Goal: Task Accomplishment & Management: Complete application form

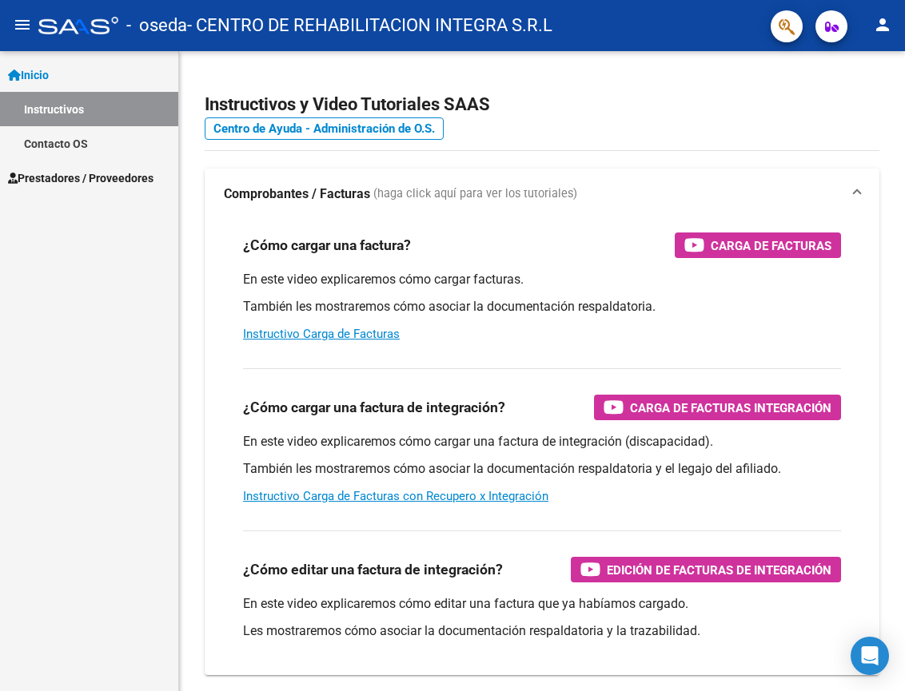
click at [57, 187] on link "Prestadores / Proveedores" at bounding box center [89, 178] width 178 height 34
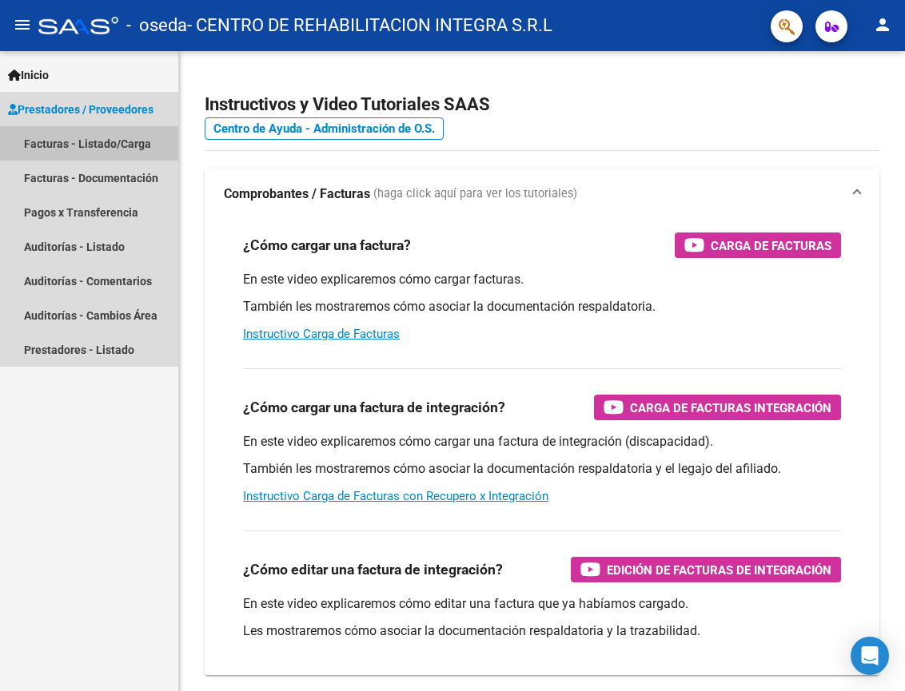
click at [76, 147] on link "Facturas - Listado/Carga" at bounding box center [89, 143] width 178 height 34
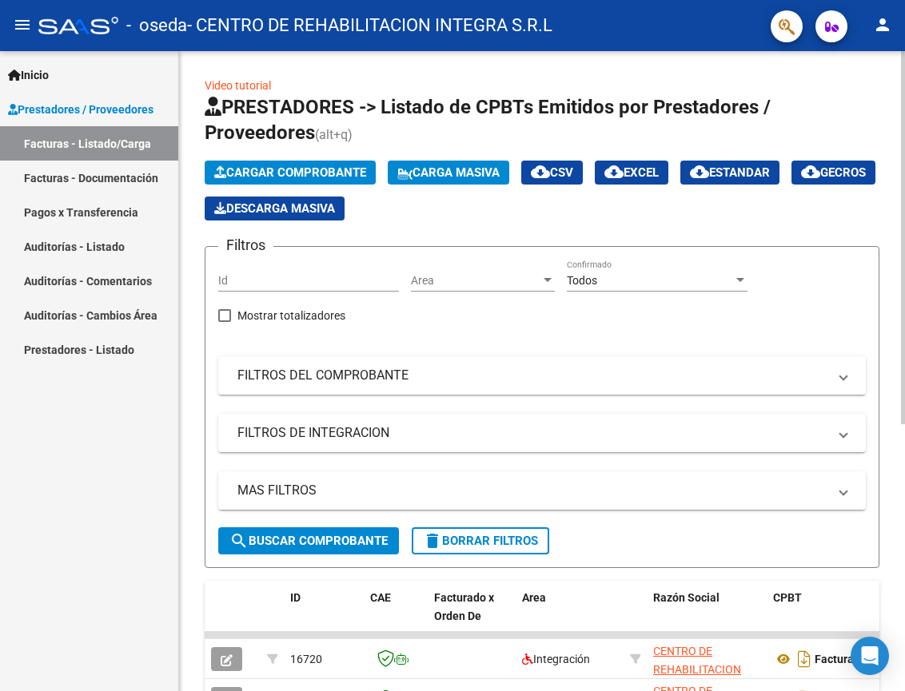
click at [278, 167] on span "Cargar Comprobante" at bounding box center [290, 172] width 152 height 14
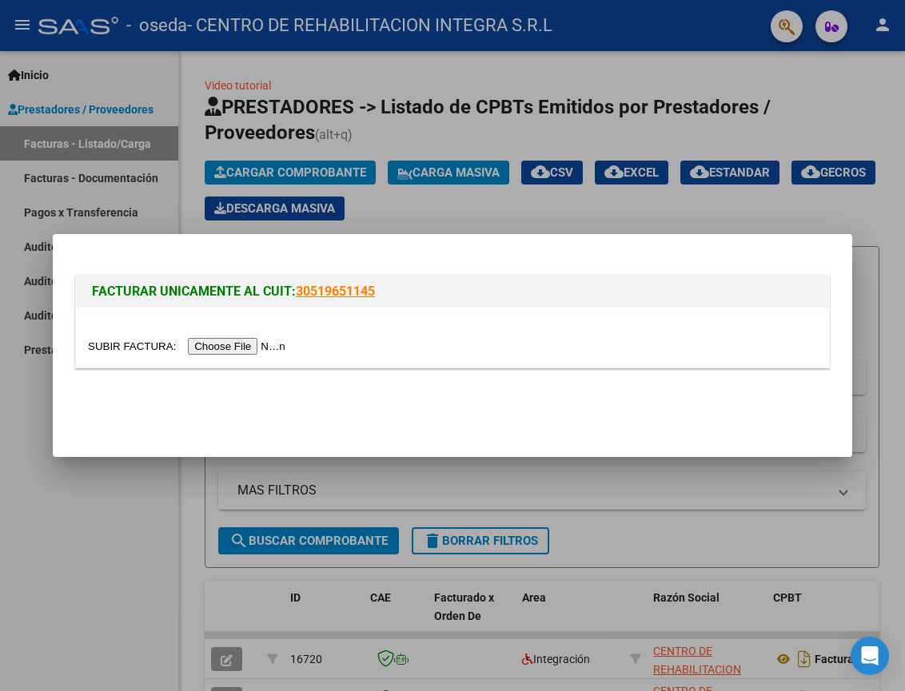
click at [257, 348] on input "file" at bounding box center [189, 346] width 202 height 17
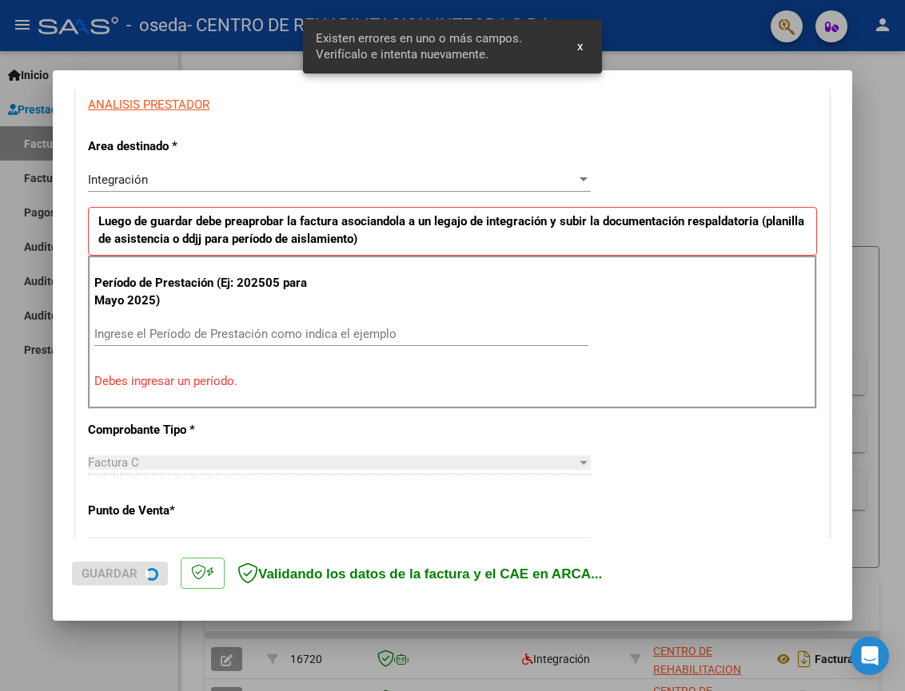
scroll to position [302, 0]
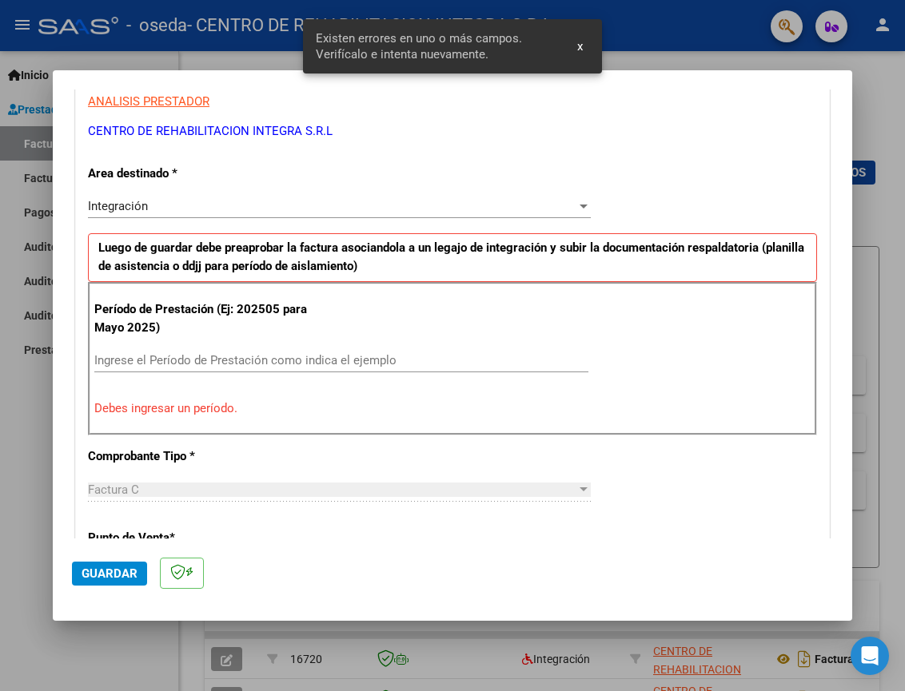
click at [202, 353] on div "Ingrese el Período de Prestación como indica el ejemplo" at bounding box center [341, 360] width 494 height 24
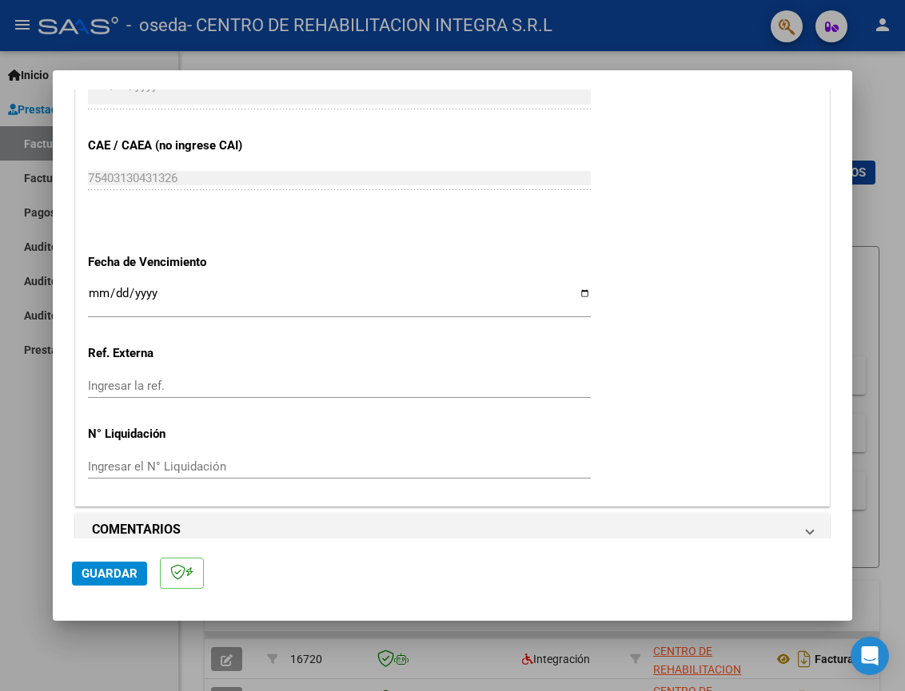
scroll to position [1006, 0]
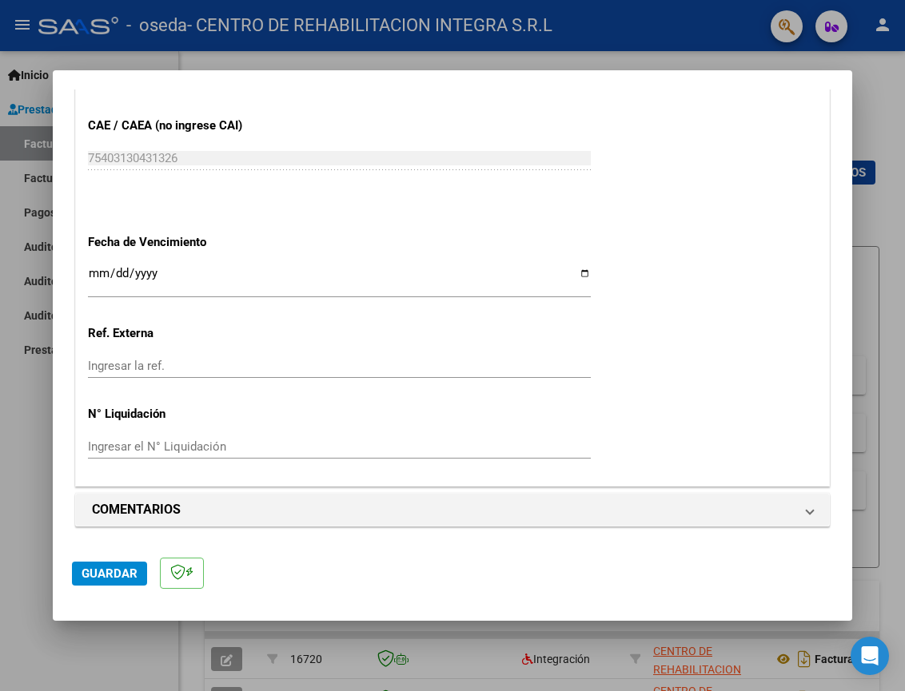
type input "202509"
click at [125, 582] on button "Guardar" at bounding box center [109, 574] width 75 height 24
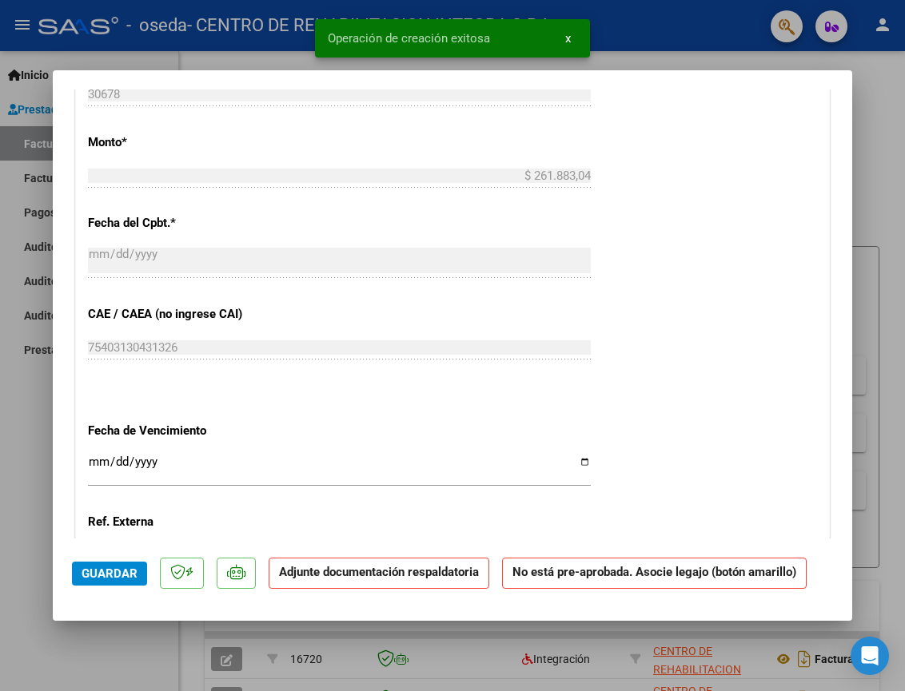
scroll to position [1119, 0]
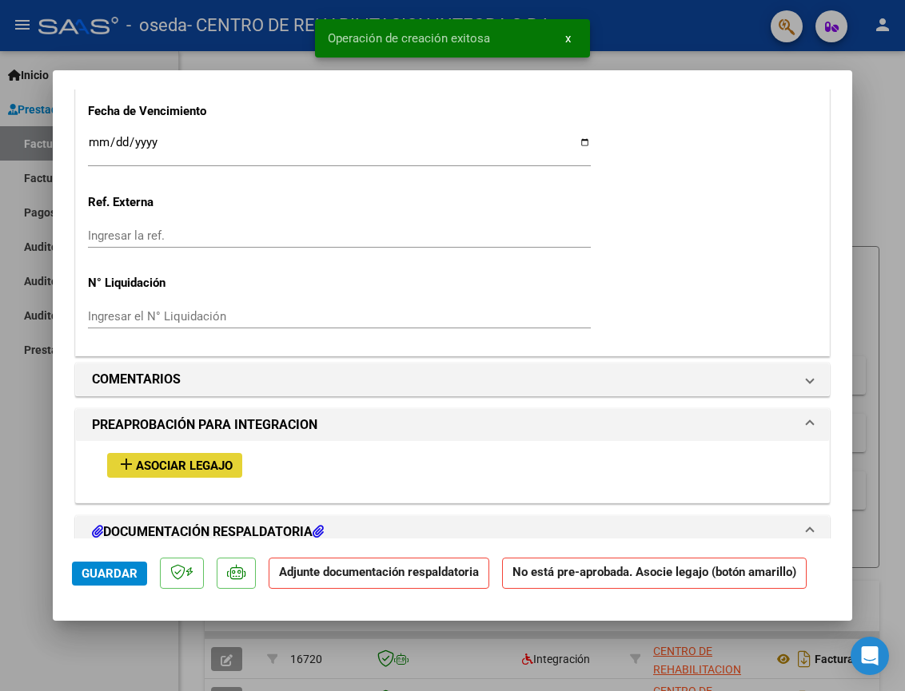
click at [162, 464] on span "Asociar Legajo" at bounding box center [184, 466] width 97 height 14
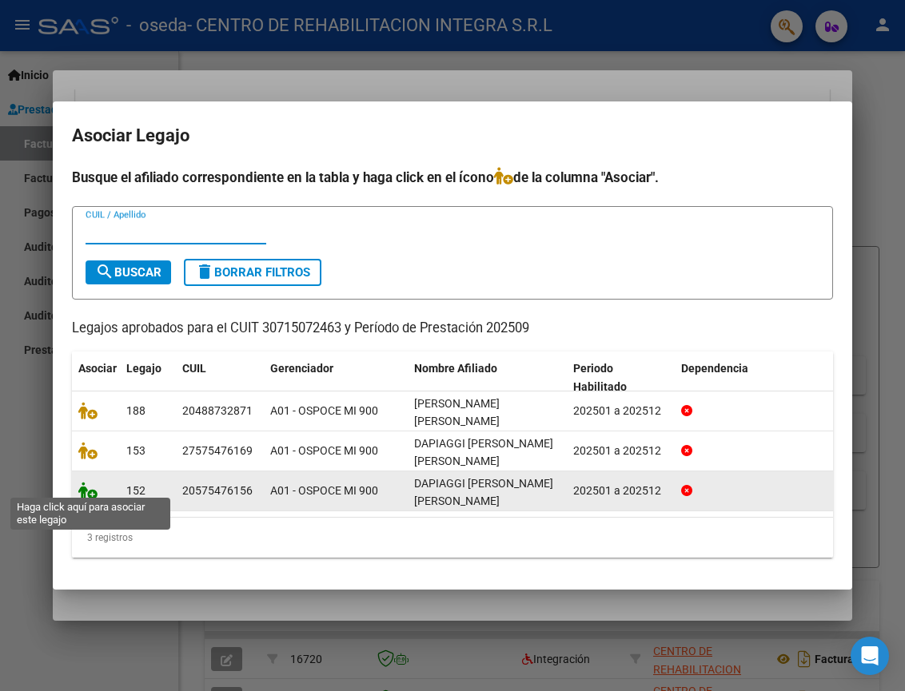
click at [93, 487] on icon at bounding box center [87, 491] width 19 height 18
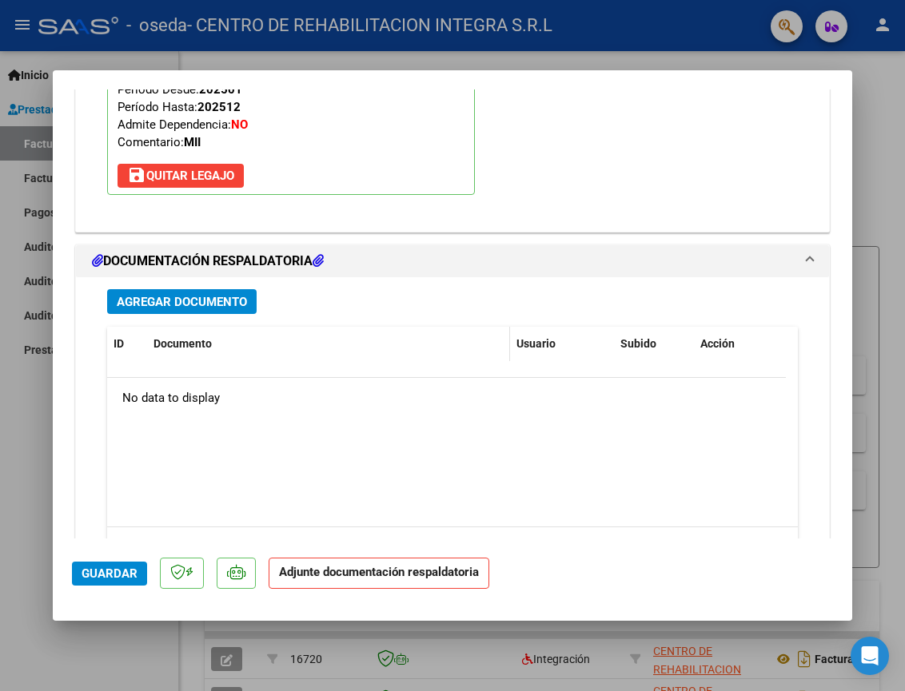
scroll to position [1640, 0]
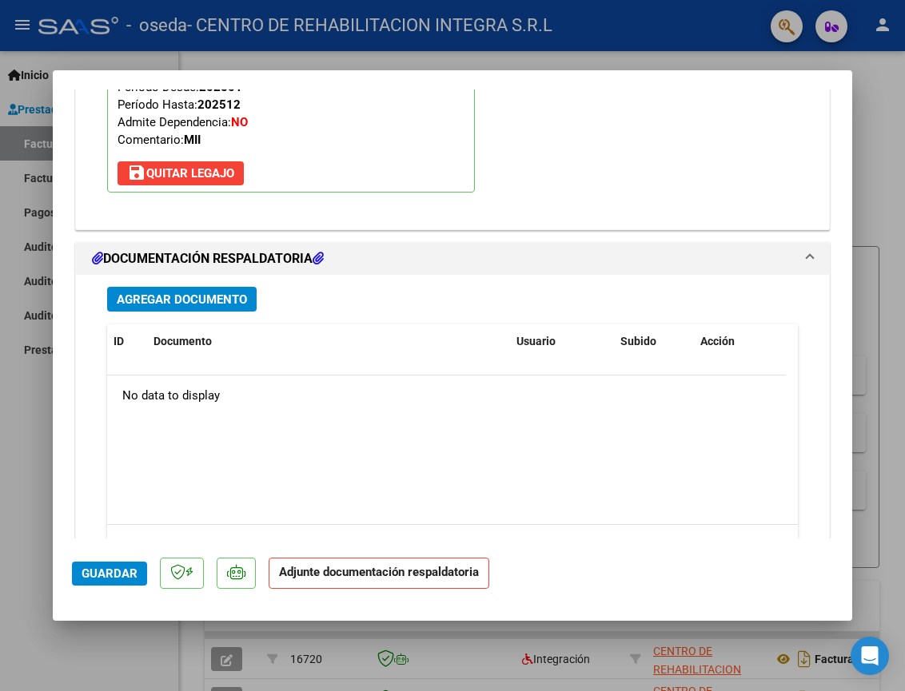
click at [214, 295] on span "Agregar Documento" at bounding box center [182, 299] width 130 height 14
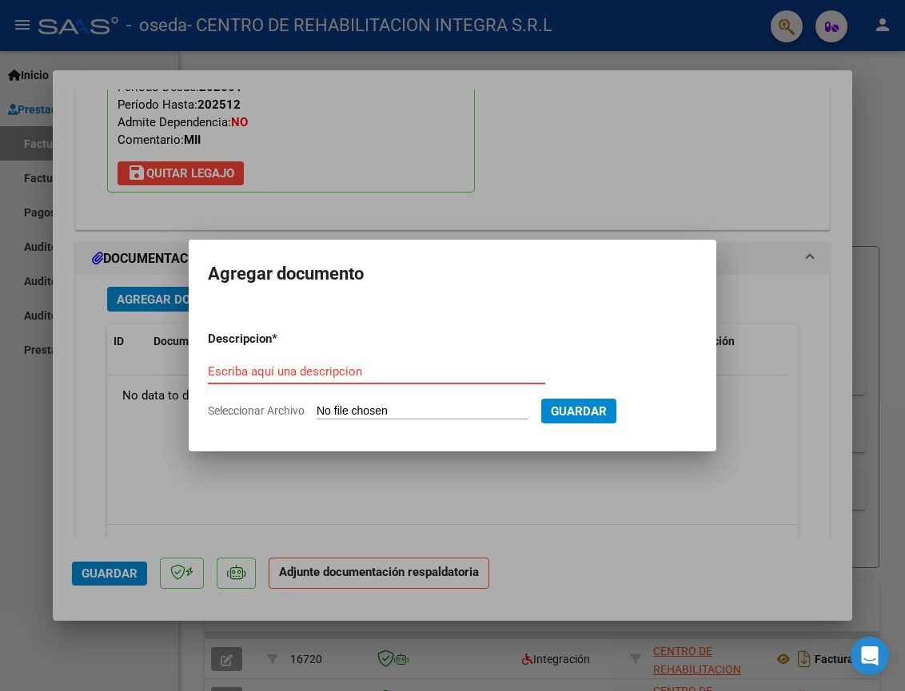
click at [413, 368] on input "Escriba aquí una descripcion" at bounding box center [376, 371] width 337 height 14
paste input "DAPIAGGI [PERSON_NAME] [PERSON_NAME]"
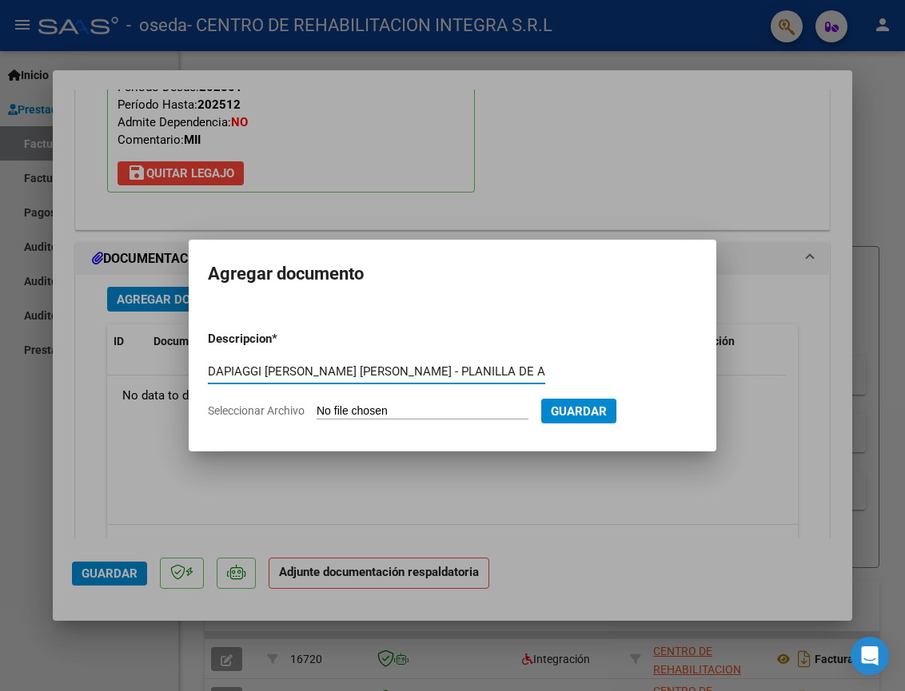
scroll to position [0, 9]
type input "DAPIAGGI [PERSON_NAME] [PERSON_NAME] - PLANILLA DE ASISTENCIA"
click at [395, 410] on input "Seleccionar Archivo" at bounding box center [422, 411] width 212 height 15
type input "C:\fakepath\DAPIAGGI [PERSON_NAME] [PERSON_NAME] - PLANILLA DE ASISTENCIA- SEPT…"
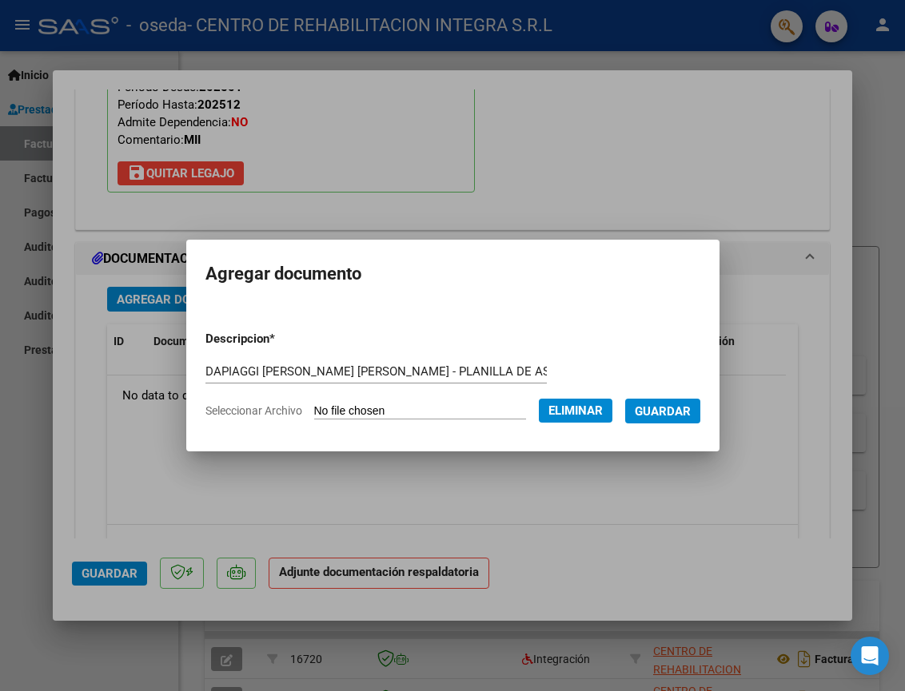
click at [673, 398] on form "Descripcion * DAPIAGGI BARUA [PERSON_NAME] - PLANILLA DE ASISTENCIA Escriba aqu…" at bounding box center [452, 375] width 495 height 114
drag, startPoint x: 672, startPoint y: 405, endPoint x: 656, endPoint y: 417, distance: 20.0
click at [669, 407] on span "Guardar" at bounding box center [662, 411] width 56 height 14
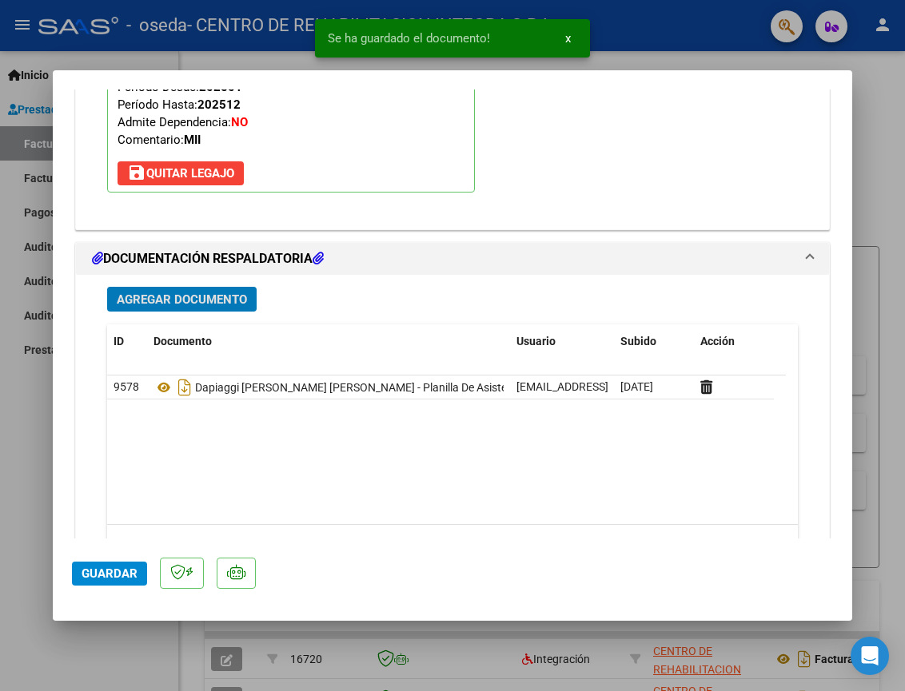
click at [97, 581] on button "Guardar" at bounding box center [109, 574] width 75 height 24
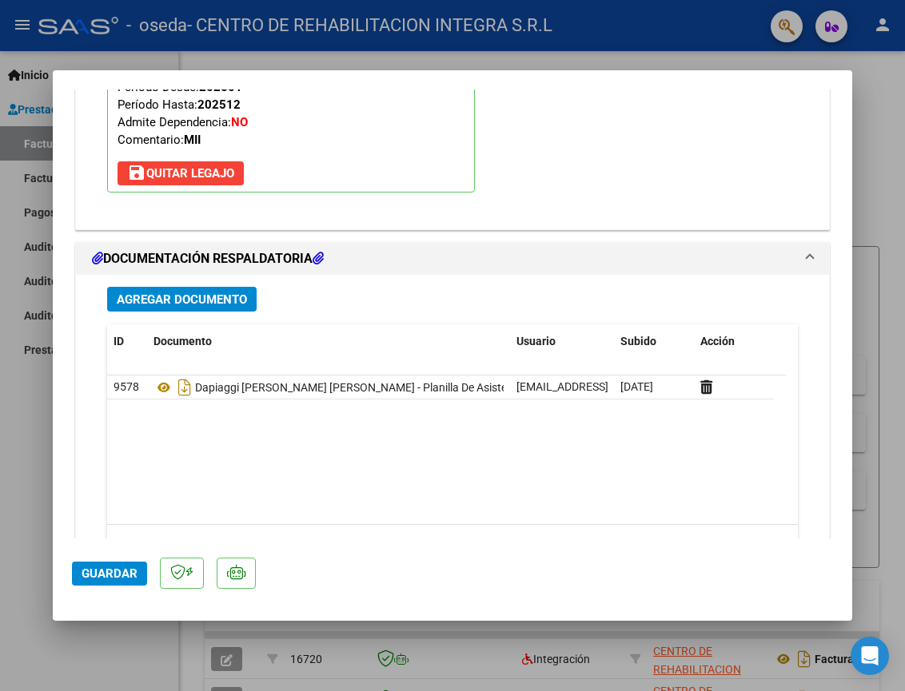
drag, startPoint x: 864, startPoint y: 133, endPoint x: 246, endPoint y: 189, distance: 620.3
click at [864, 133] on div at bounding box center [452, 345] width 905 height 691
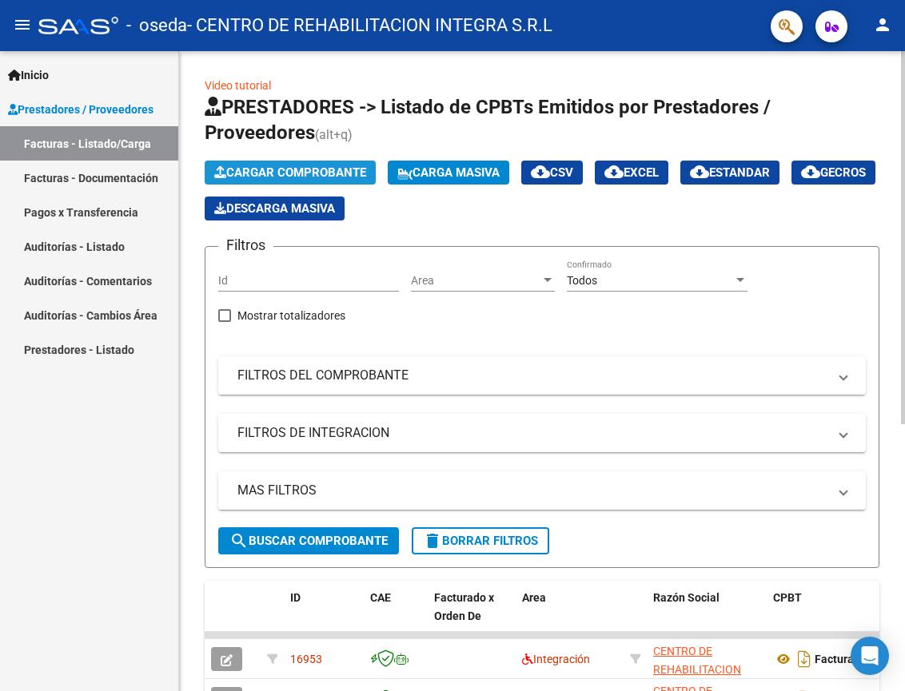
click at [304, 171] on span "Cargar Comprobante" at bounding box center [290, 172] width 152 height 14
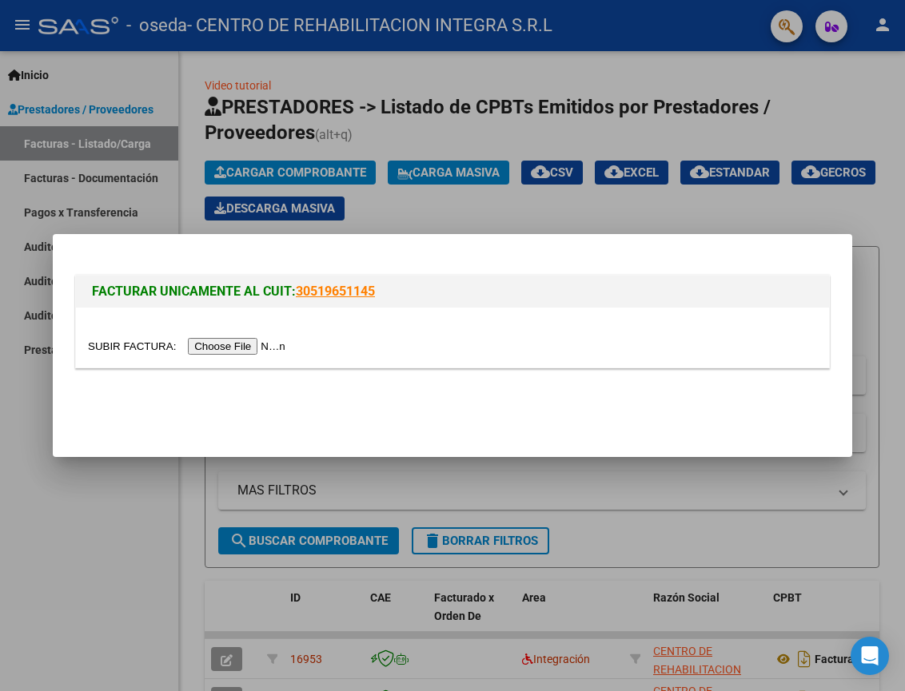
click at [245, 352] on input "file" at bounding box center [189, 346] width 202 height 17
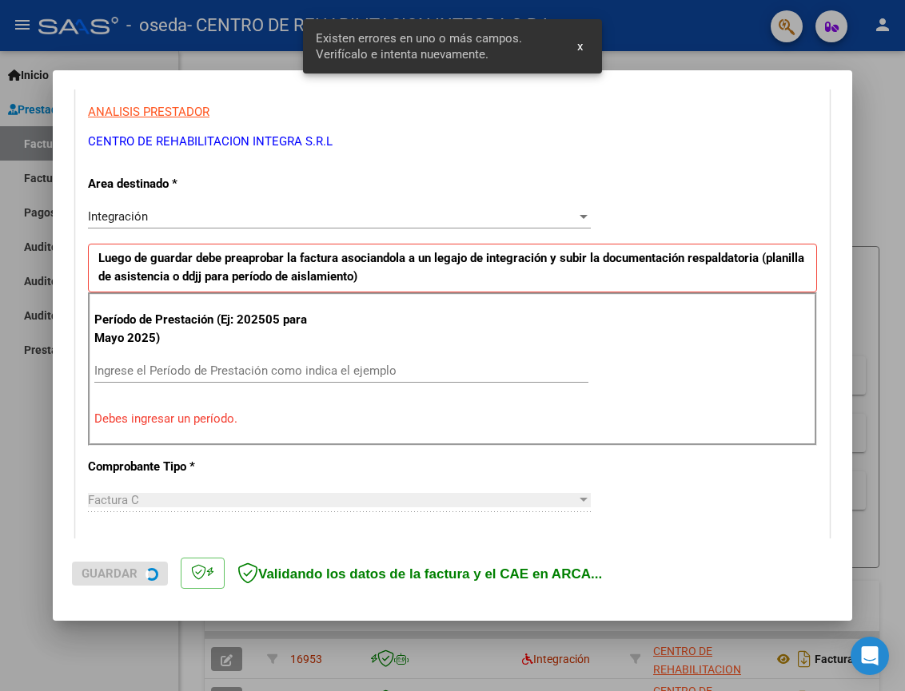
scroll to position [302, 0]
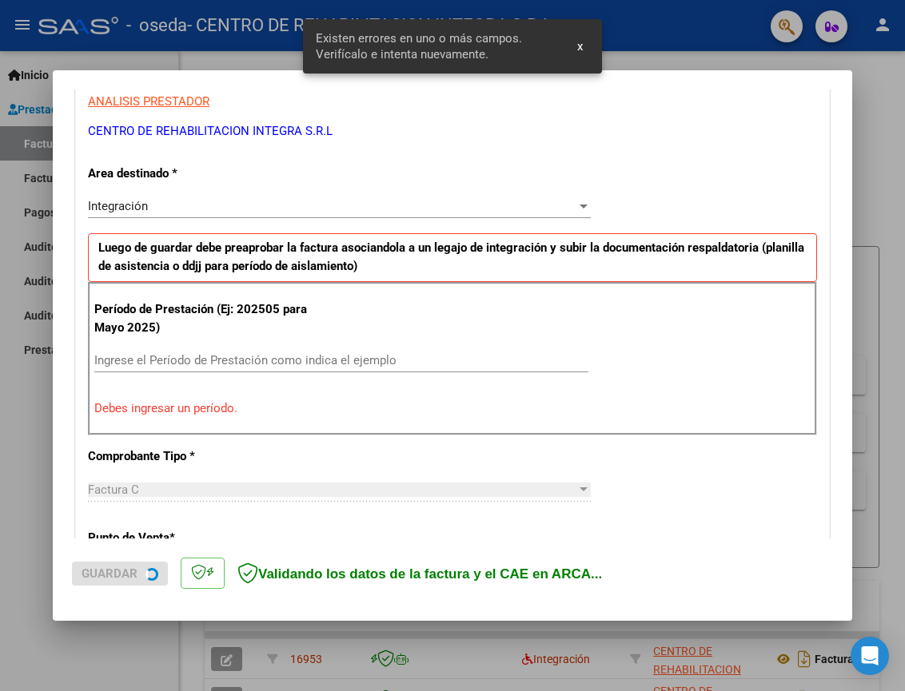
click at [233, 359] on input "Ingrese el Período de Prestación como indica el ejemplo" at bounding box center [341, 360] width 494 height 14
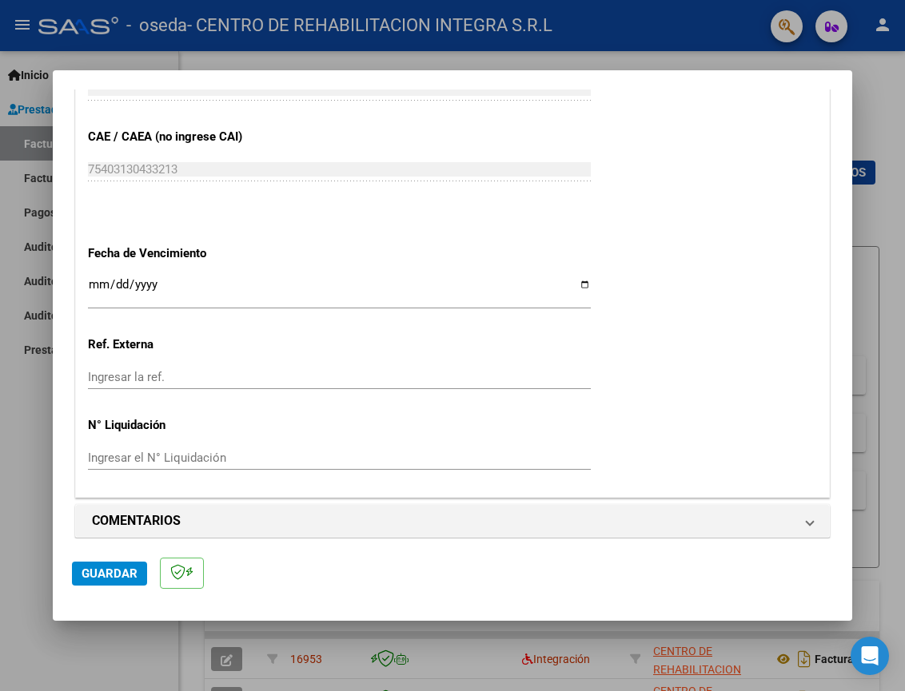
scroll to position [1006, 0]
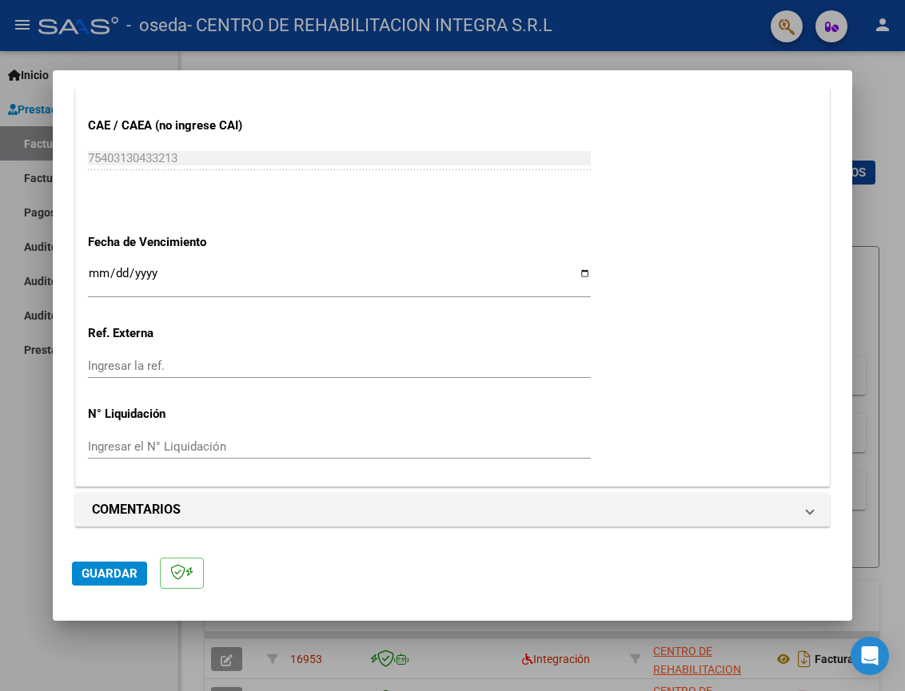
type input "202509"
click at [125, 567] on span "Guardar" at bounding box center [110, 574] width 56 height 14
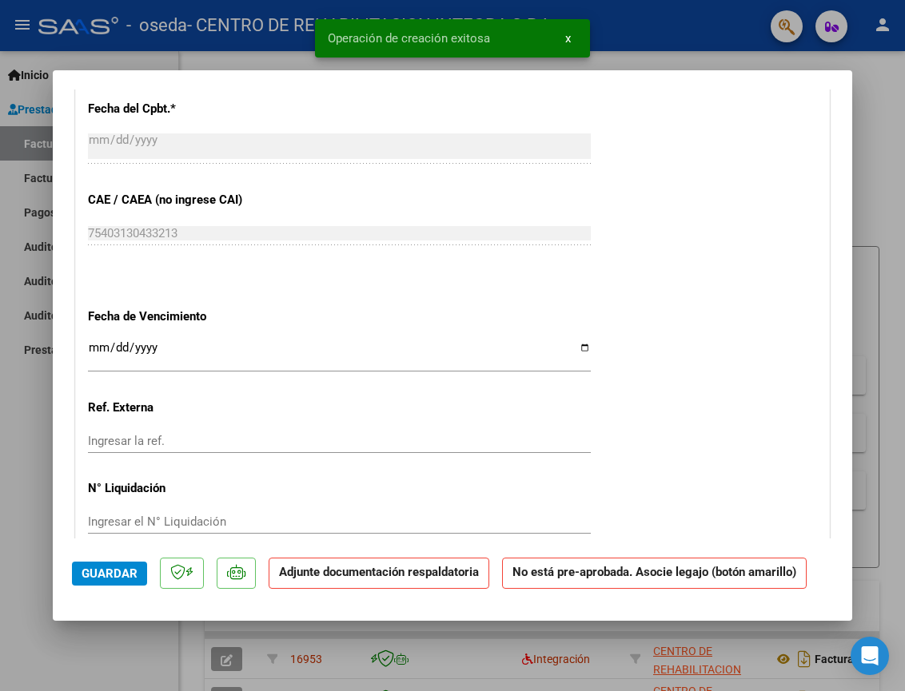
scroll to position [1119, 0]
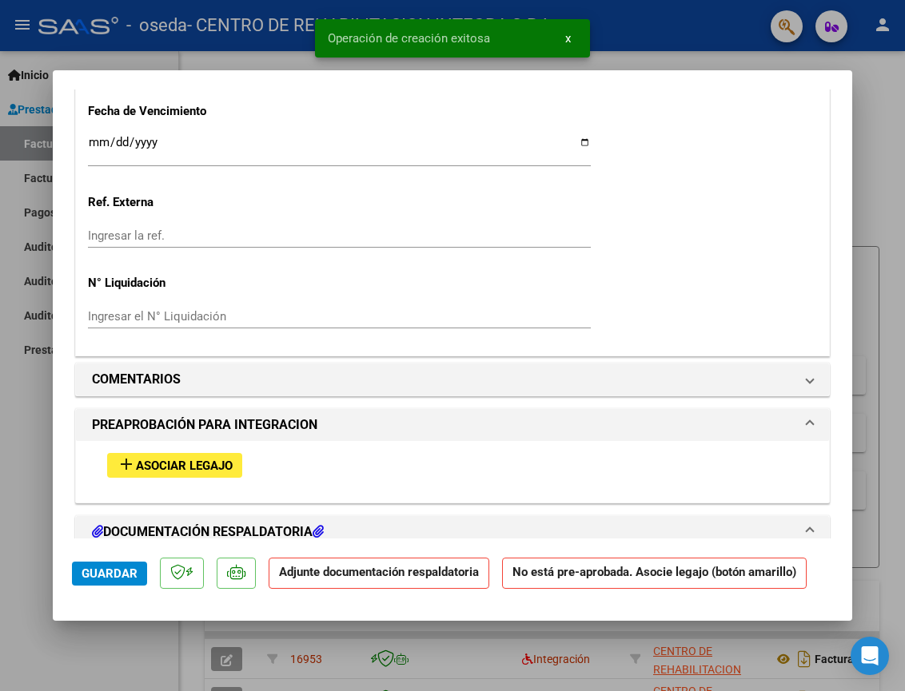
click at [201, 455] on button "add Asociar Legajo" at bounding box center [174, 465] width 135 height 25
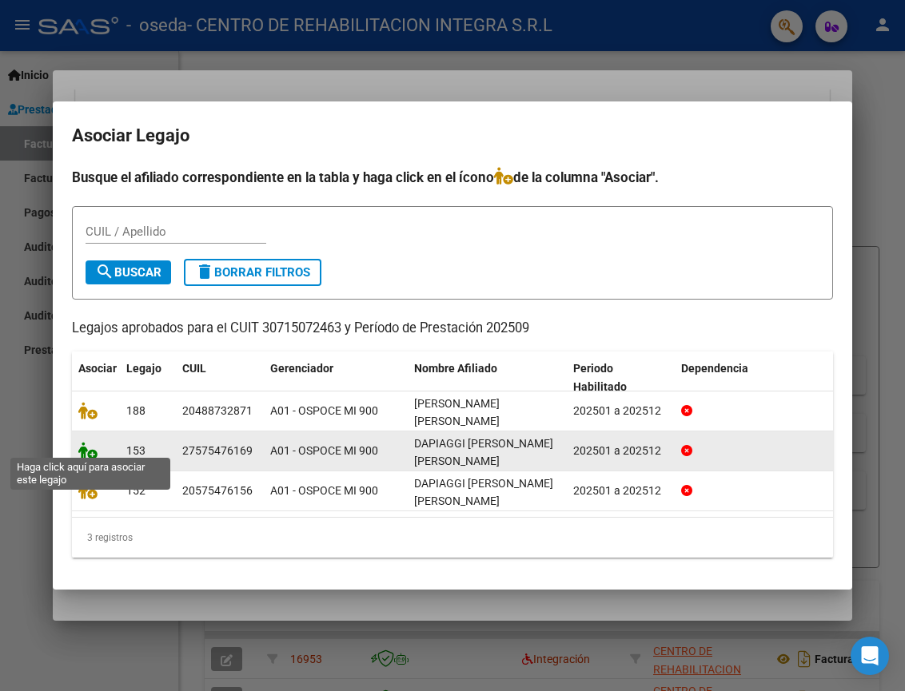
click at [89, 447] on icon at bounding box center [87, 451] width 19 height 18
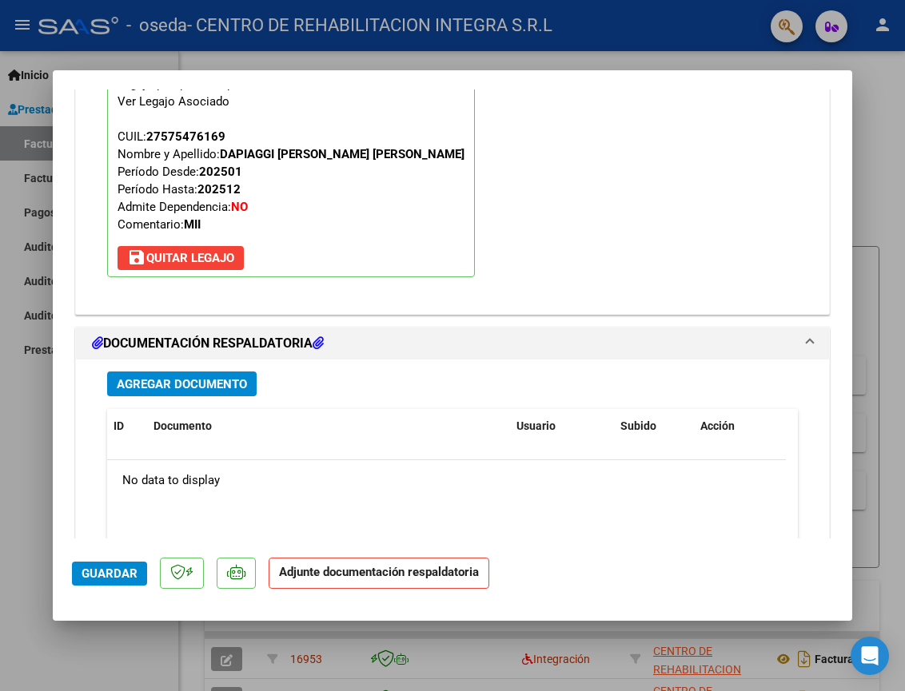
scroll to position [1561, 0]
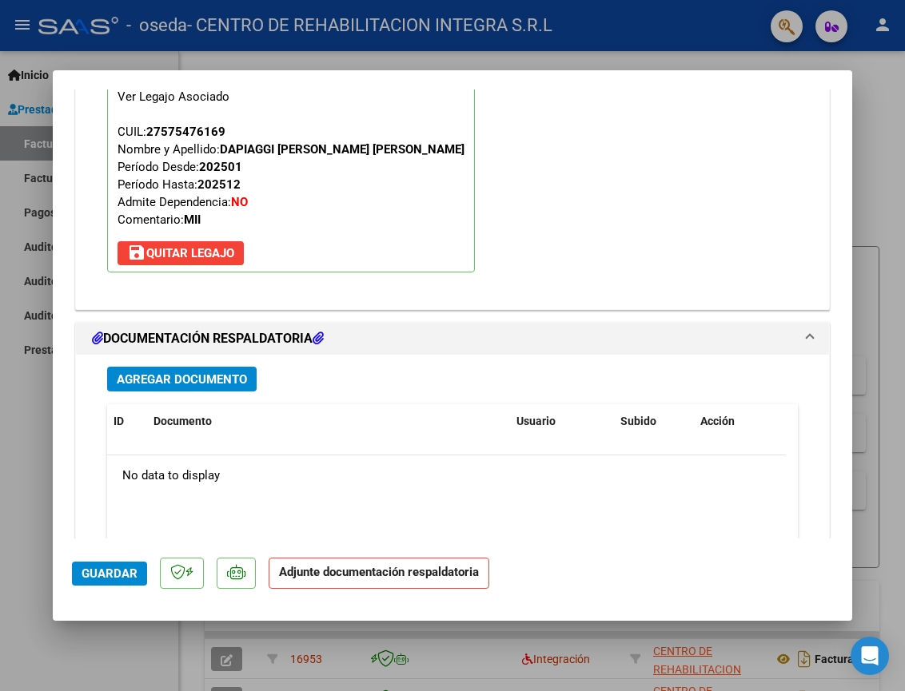
click at [173, 372] on span "Agregar Documento" at bounding box center [182, 379] width 130 height 14
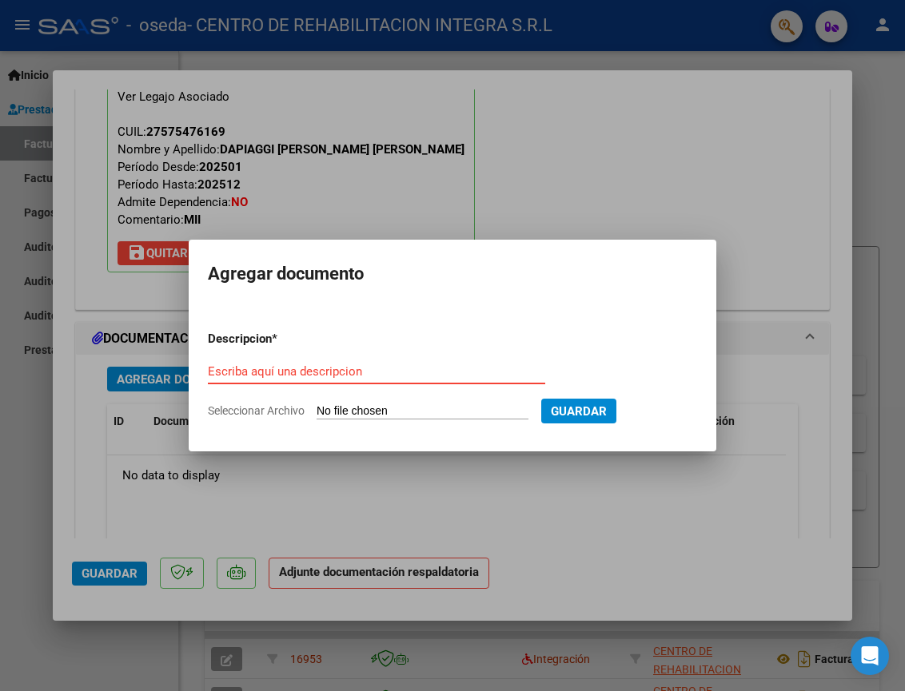
click at [384, 367] on input "Escriba aquí una descripcion" at bounding box center [376, 371] width 337 height 14
paste input "DAPIAGGI [PERSON_NAME] [PERSON_NAME]"
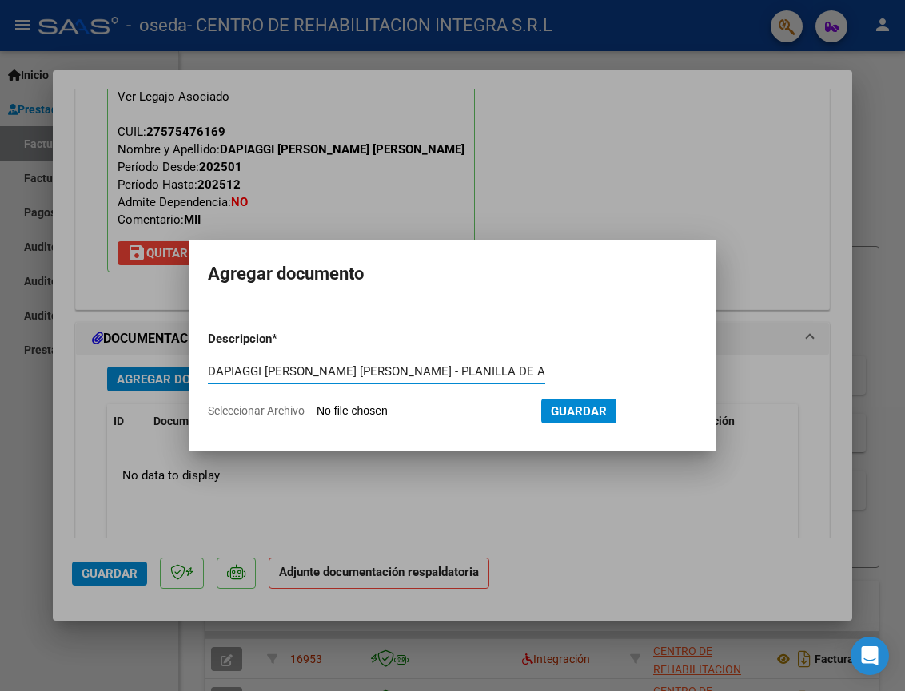
scroll to position [0, 6]
type input "DAPIAGGI [PERSON_NAME] [PERSON_NAME] - PLANILLA DE ASISTENCIA"
click at [373, 417] on input "Seleccionar Archivo" at bounding box center [422, 411] width 212 height 15
type input "C:\fakepath\DAPIAGGI [PERSON_NAME] [PERSON_NAME] - PLANILLA DE ASISTENCIA- SEPT…"
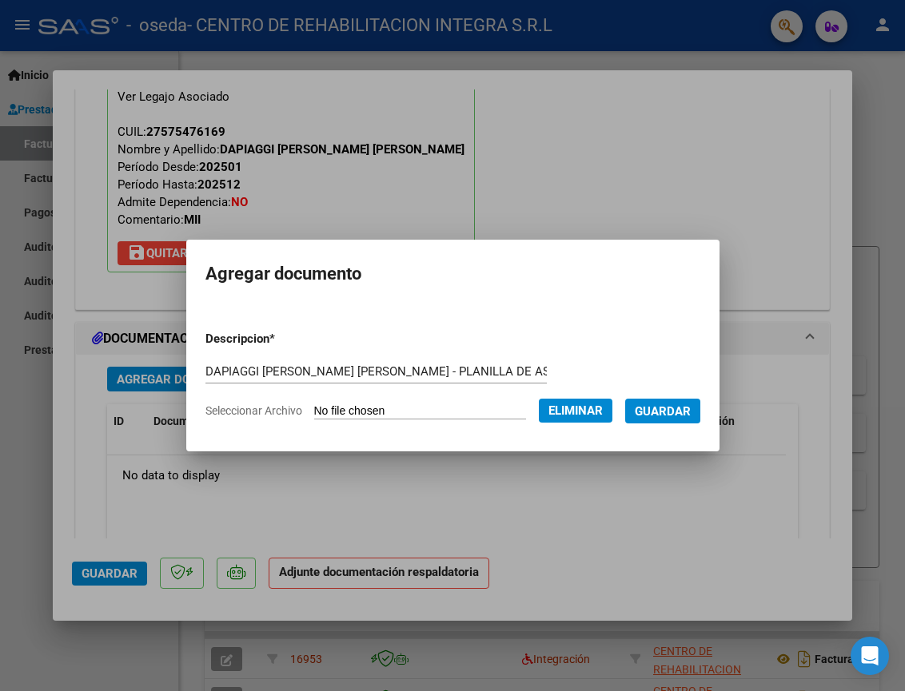
click at [690, 413] on span "Guardar" at bounding box center [662, 411] width 56 height 14
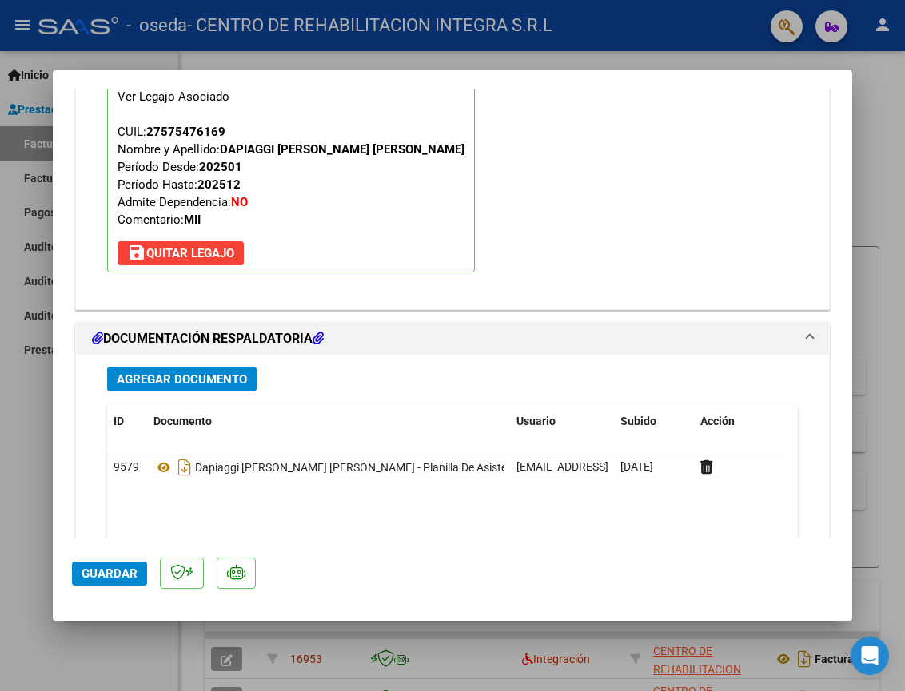
click at [873, 182] on div at bounding box center [452, 345] width 905 height 691
type input "$ 0,00"
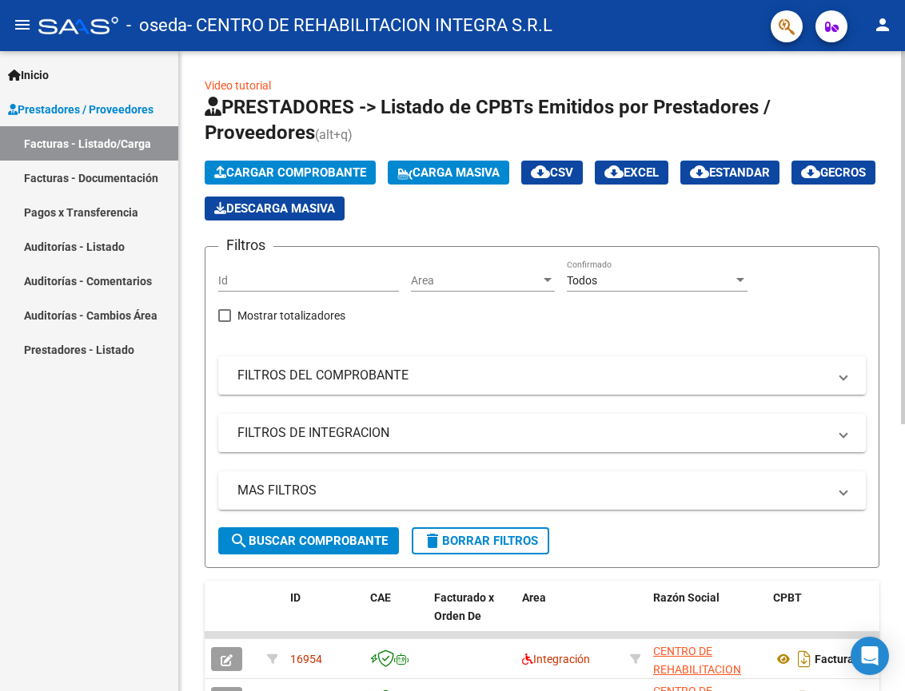
click at [268, 169] on span "Cargar Comprobante" at bounding box center [290, 172] width 152 height 14
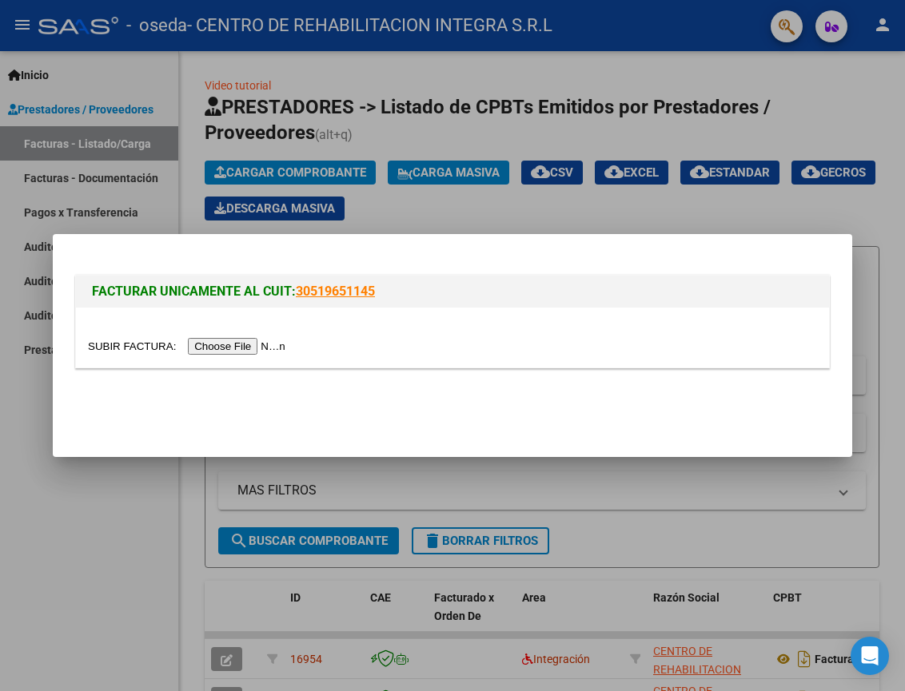
click at [257, 346] on input "file" at bounding box center [189, 346] width 202 height 17
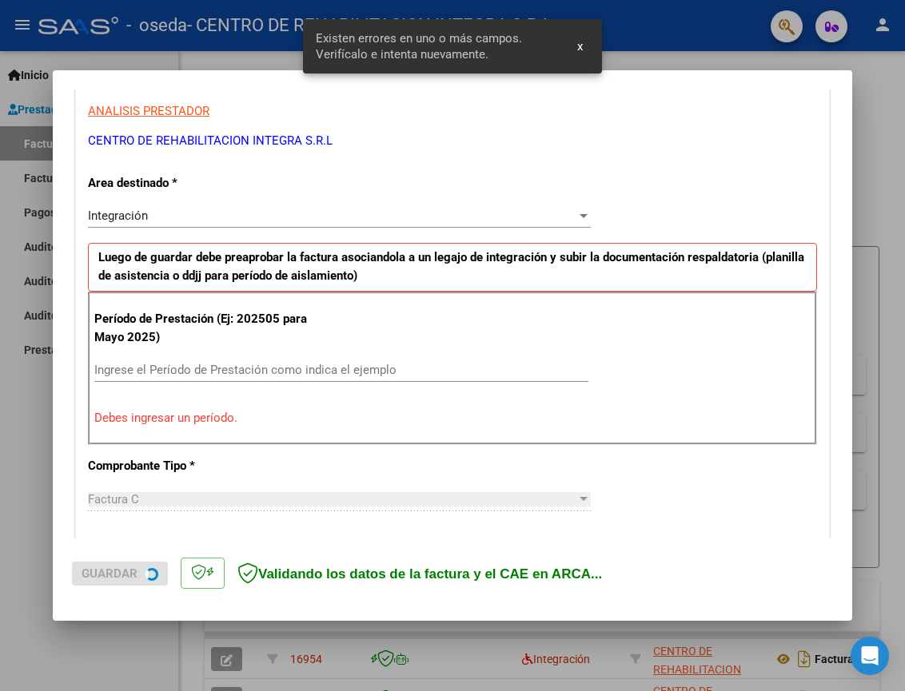
scroll to position [302, 0]
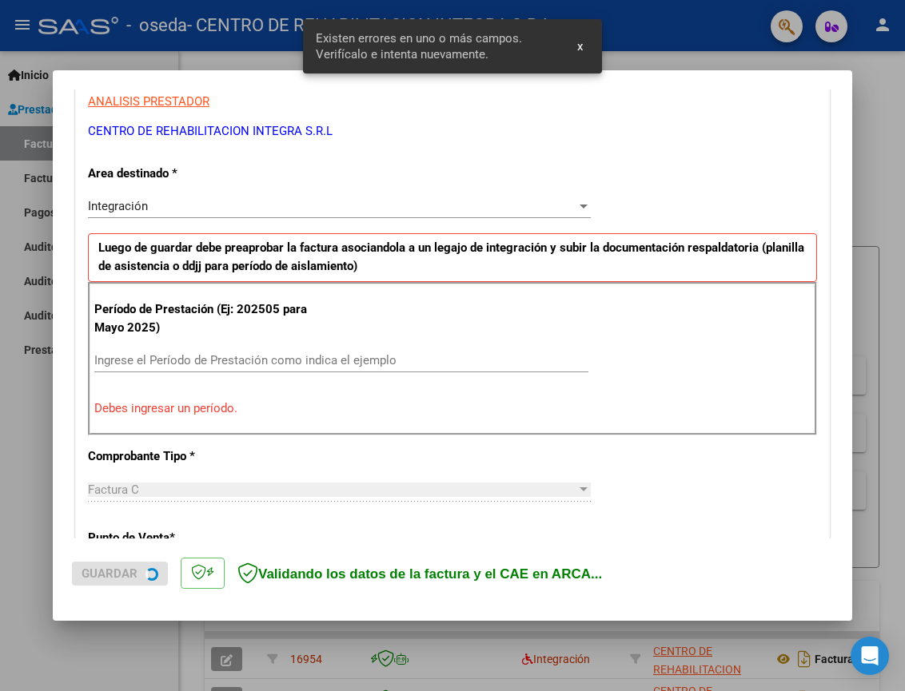
click at [205, 363] on input "Ingrese el Período de Prestación como indica el ejemplo" at bounding box center [341, 360] width 494 height 14
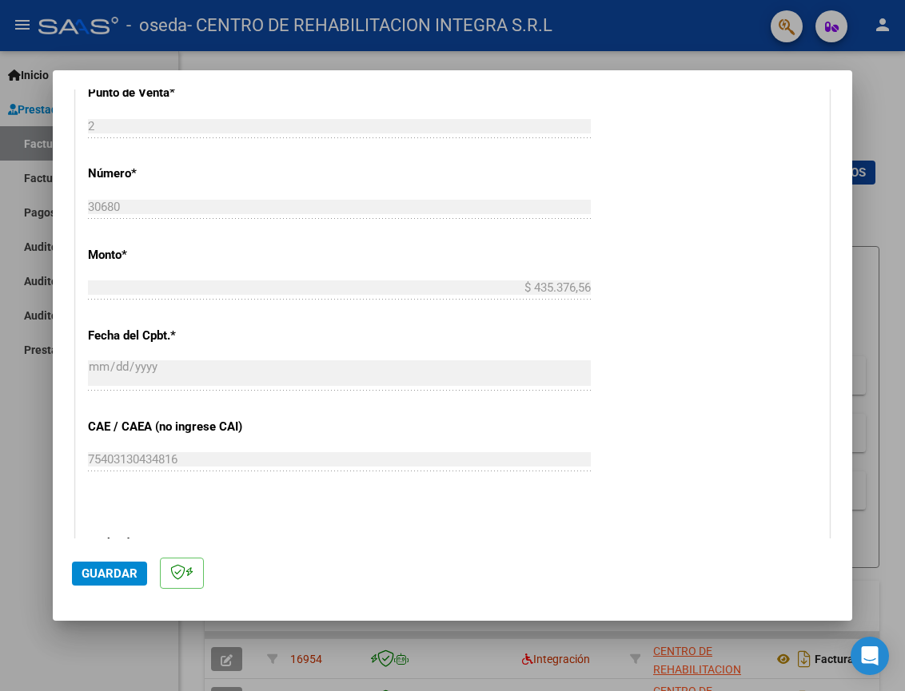
scroll to position [781, 0]
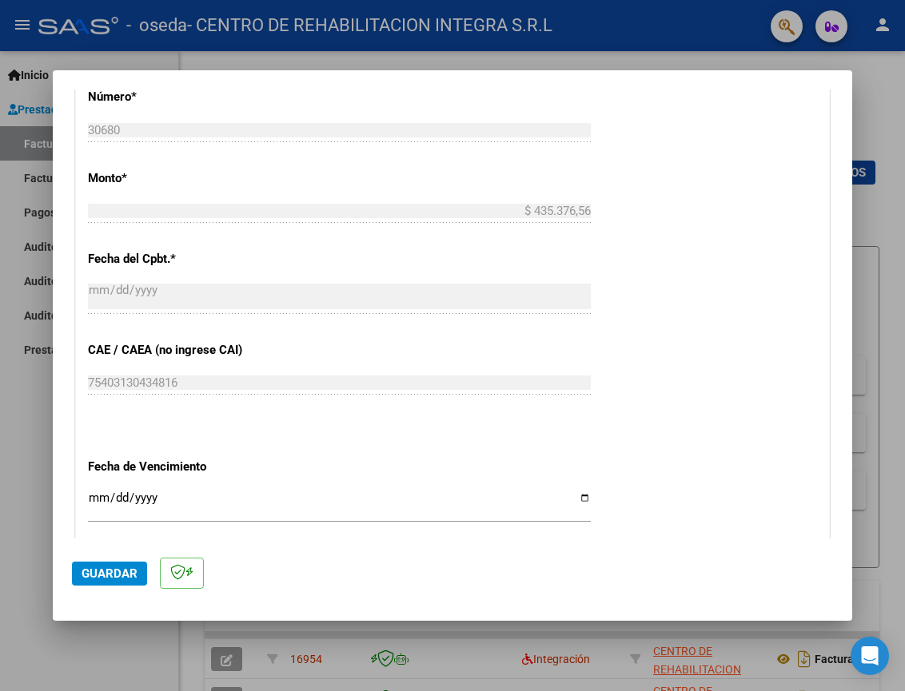
type input "202509"
click at [121, 567] on span "Guardar" at bounding box center [110, 574] width 56 height 14
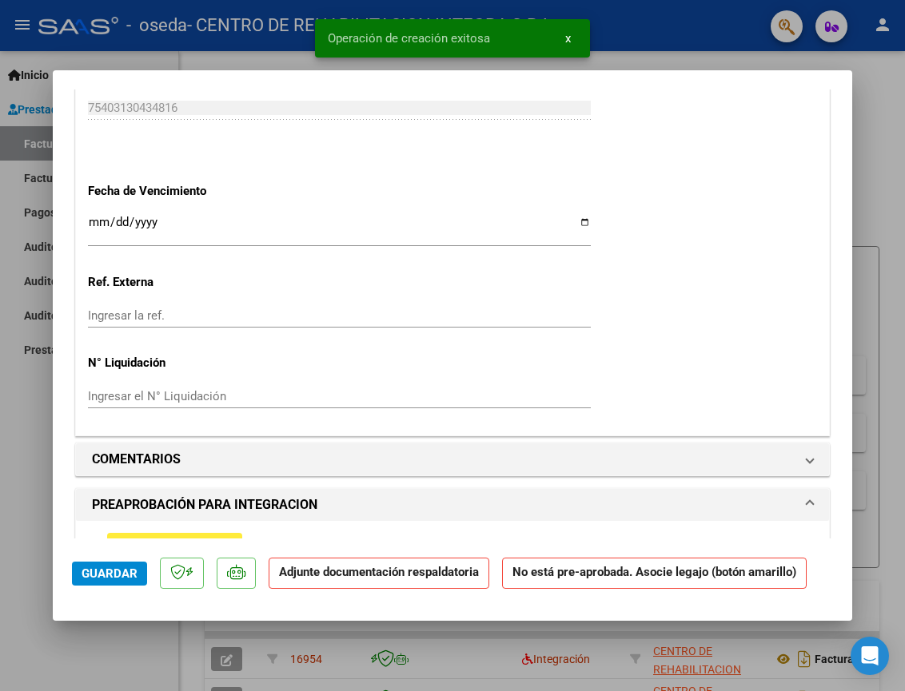
scroll to position [1278, 0]
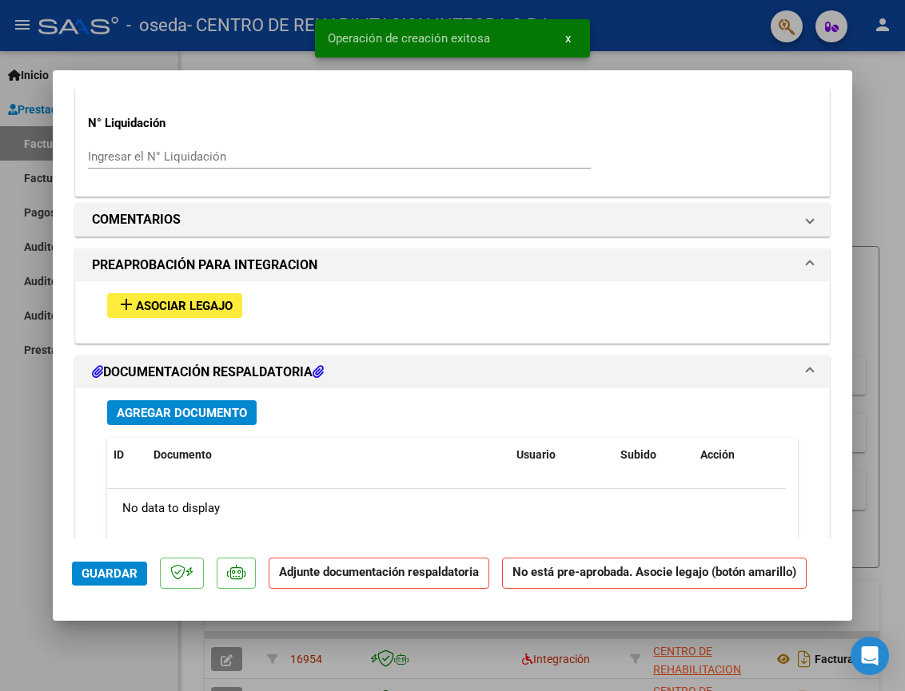
click at [132, 305] on mat-icon "add" at bounding box center [126, 304] width 19 height 19
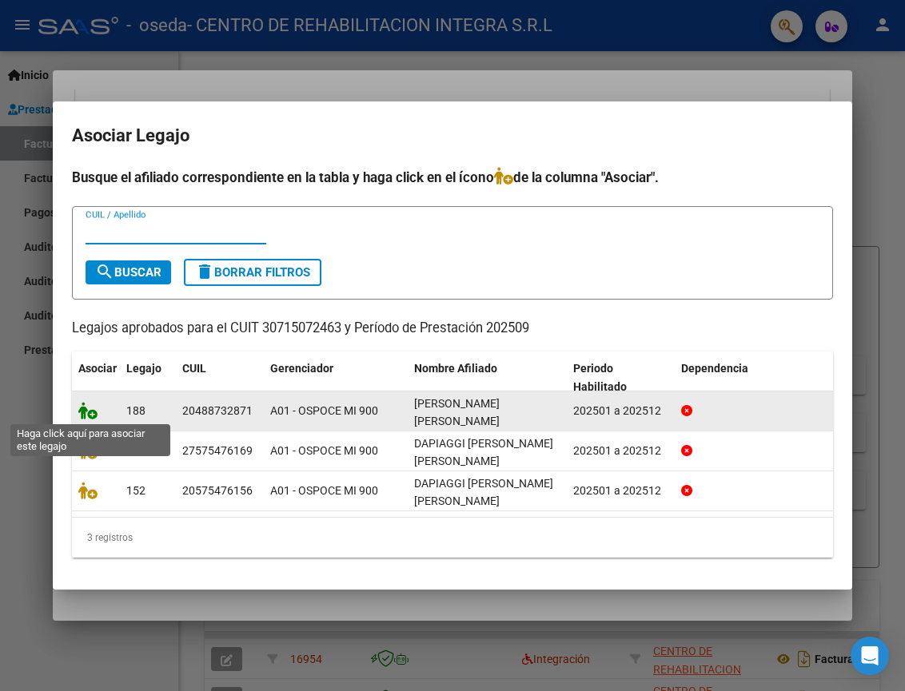
click at [81, 409] on icon at bounding box center [87, 411] width 19 height 18
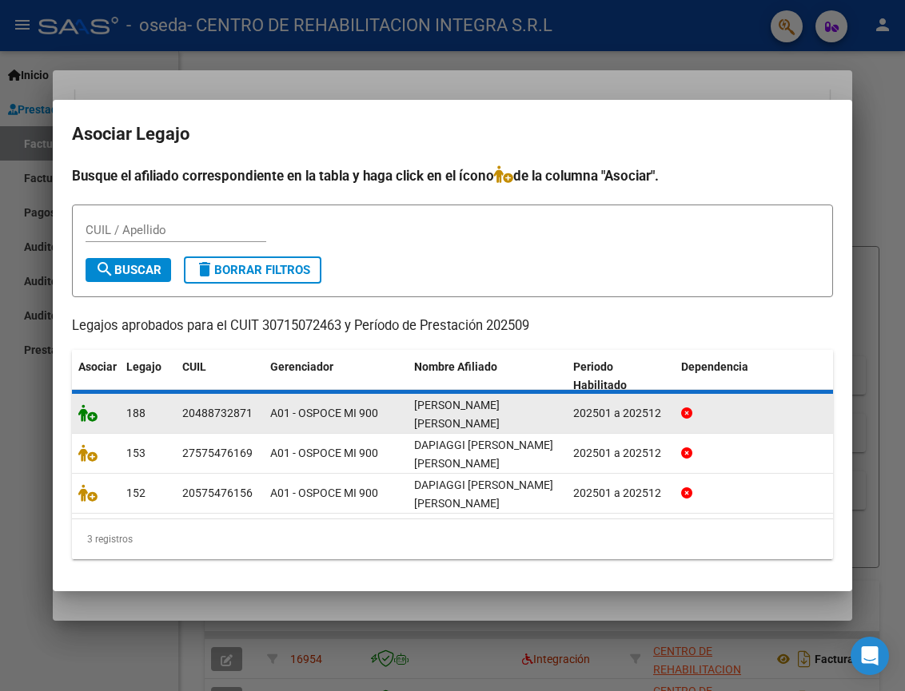
scroll to position [1320, 0]
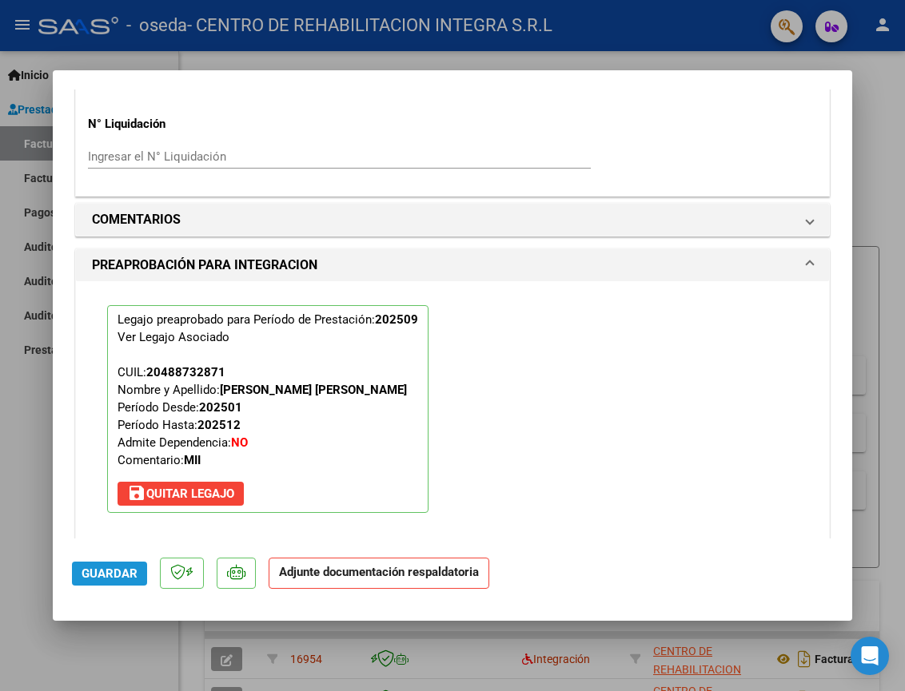
click at [105, 567] on span "Guardar" at bounding box center [110, 574] width 56 height 14
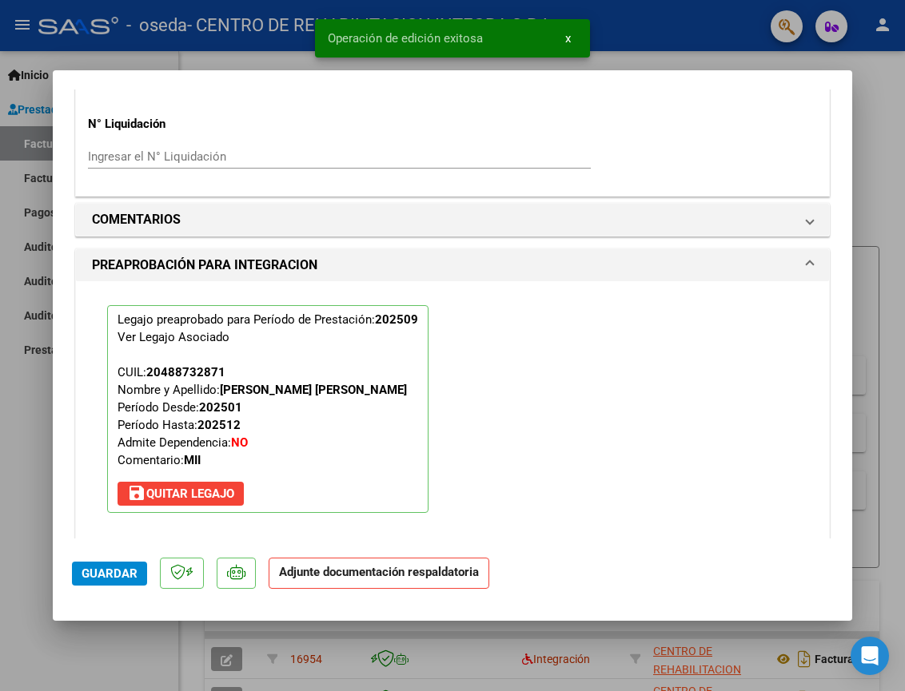
click at [859, 217] on div at bounding box center [452, 345] width 905 height 691
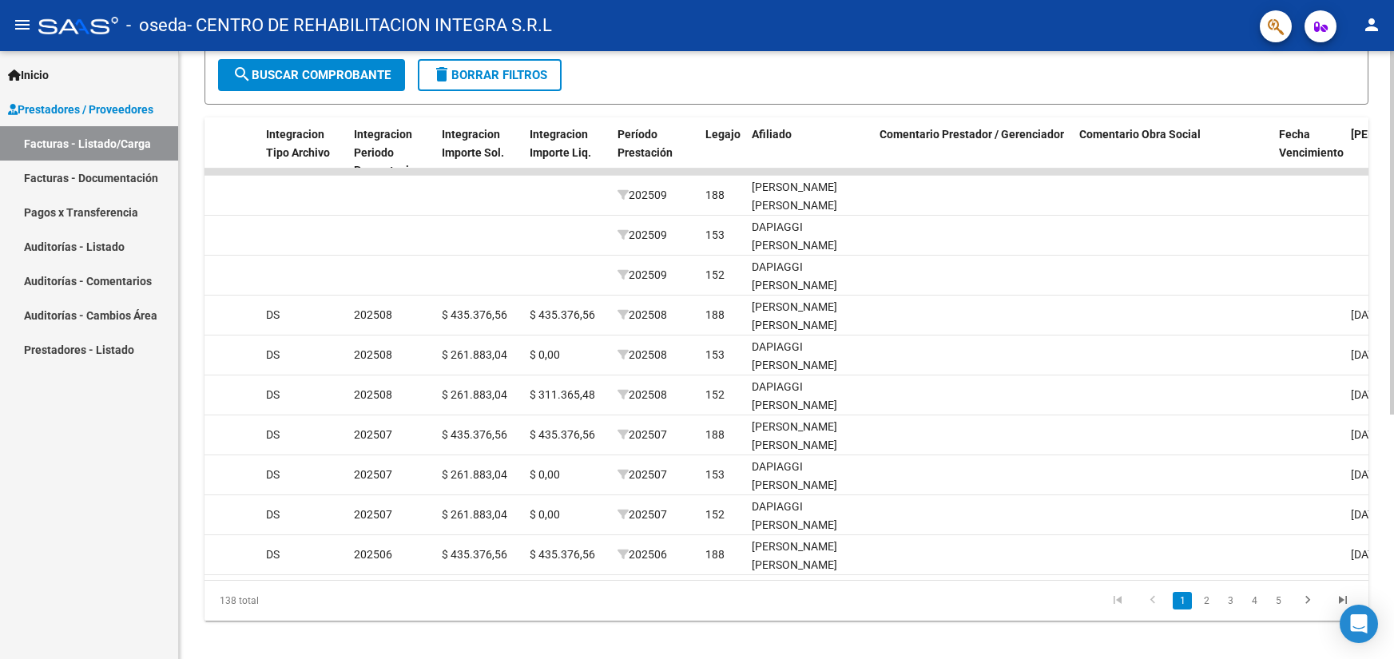
scroll to position [0, 1690]
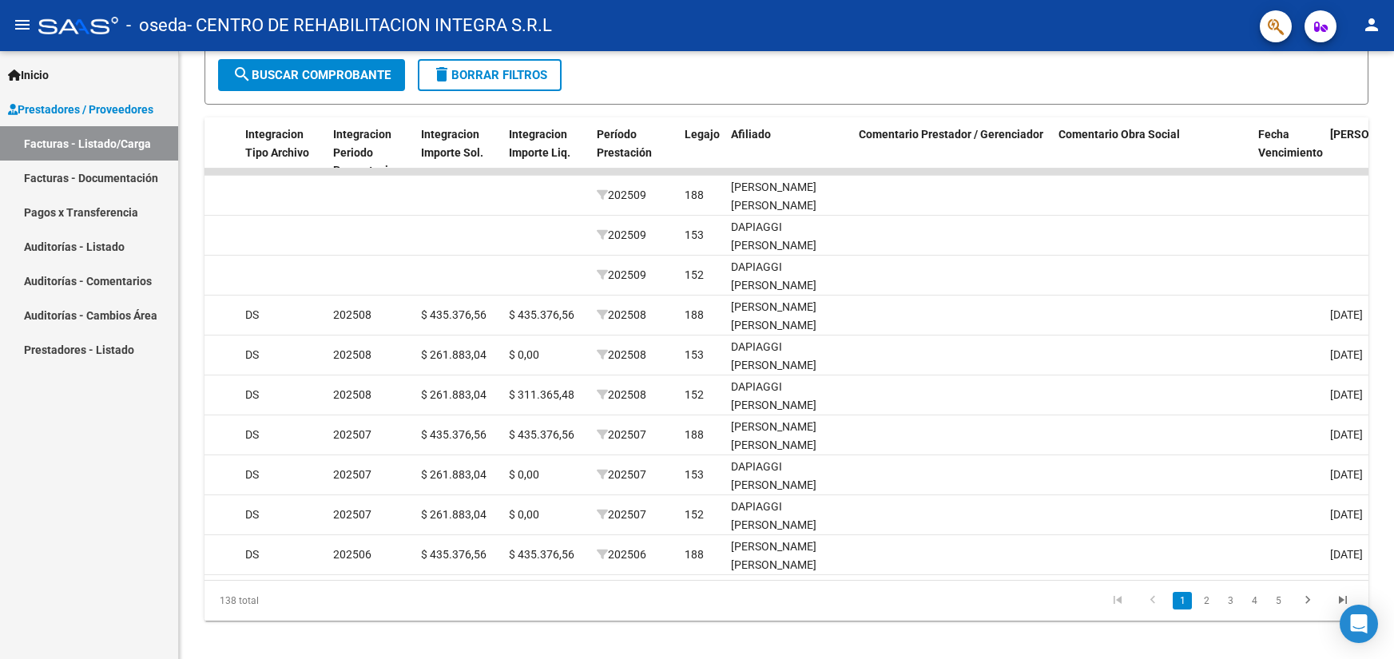
click at [904, 19] on mat-toolbar "menu - oseda - CENTRO DE REHABILITACION INTEGRA S.R.L person" at bounding box center [697, 25] width 1394 height 51
click at [904, 32] on mat-icon "person" at bounding box center [1371, 24] width 19 height 19
click at [904, 113] on button "exit_to_app Salir" at bounding box center [1338, 105] width 97 height 38
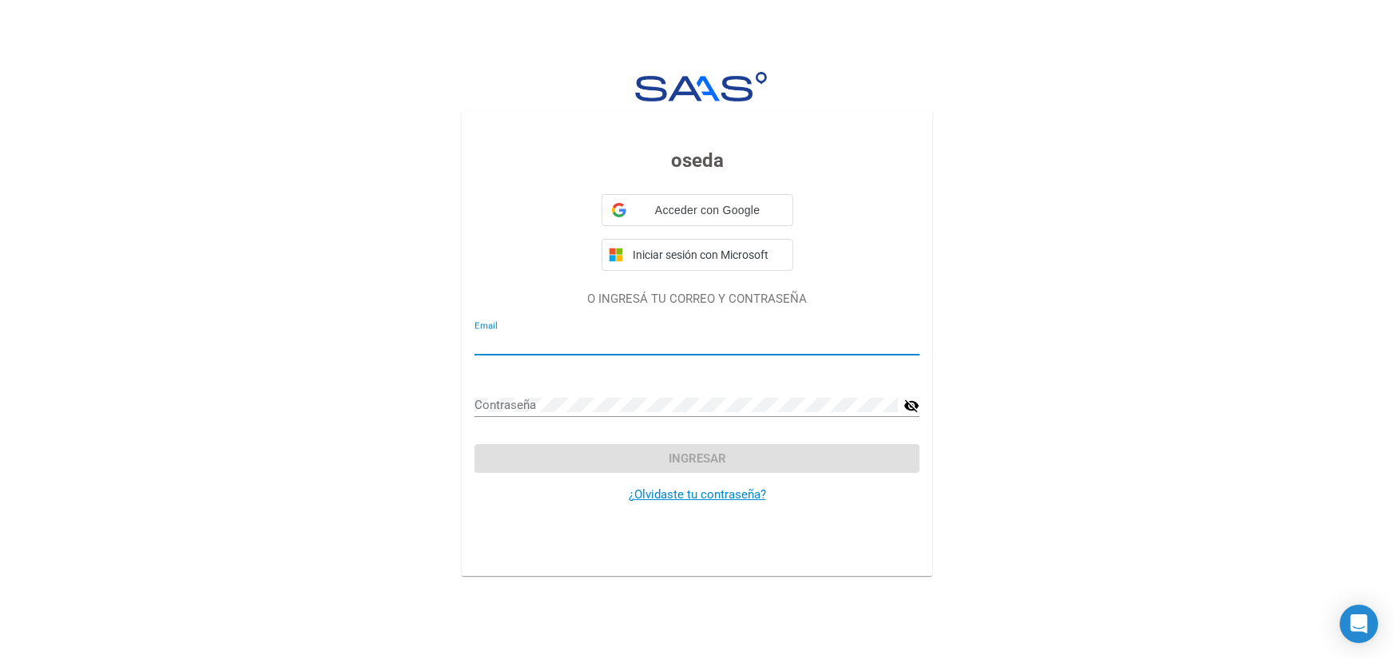
type input "[EMAIL_ADDRESS][DOMAIN_NAME]"
